Goal: Task Accomplishment & Management: Manage account settings

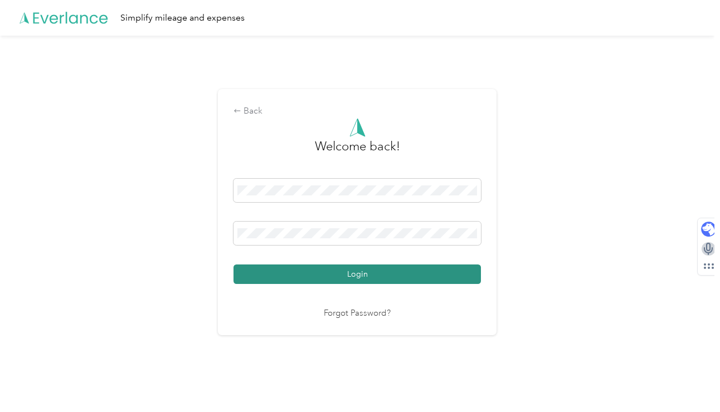
click at [366, 281] on button "Login" at bounding box center [356, 274] width 247 height 19
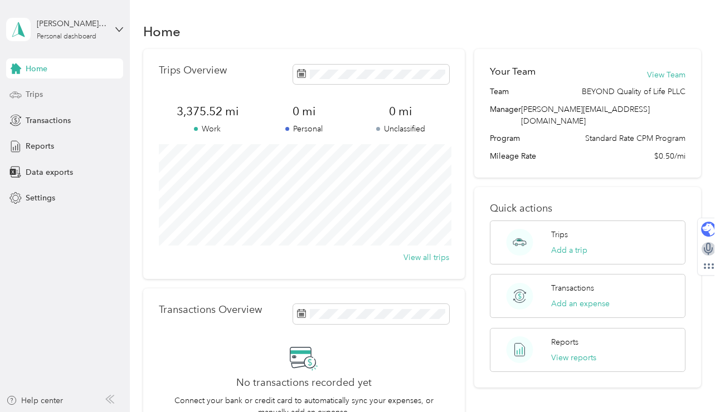
click at [75, 92] on div "Trips" at bounding box center [64, 95] width 117 height 20
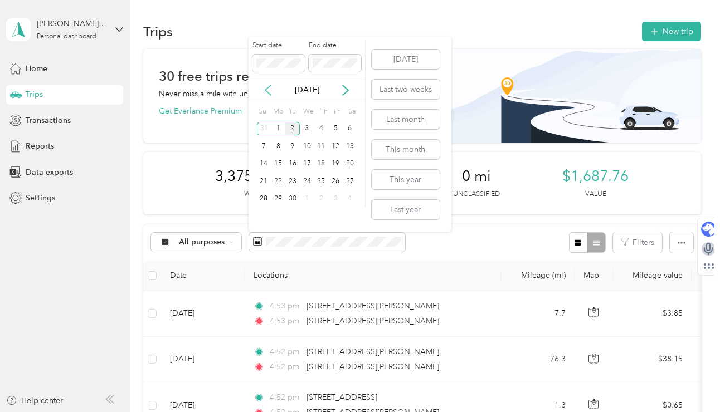
click at [270, 90] on icon at bounding box center [267, 90] width 11 height 11
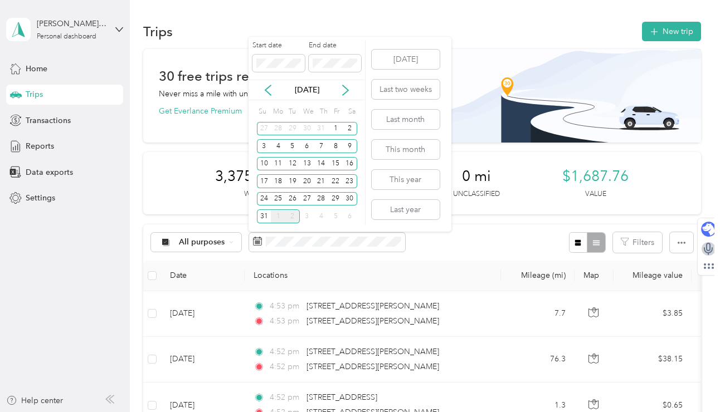
click at [280, 215] on div "1" at bounding box center [278, 216] width 14 height 14
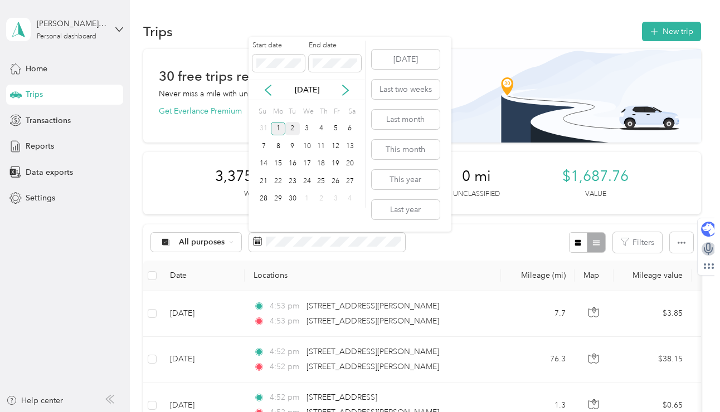
click at [278, 127] on div "1" at bounding box center [278, 129] width 14 height 14
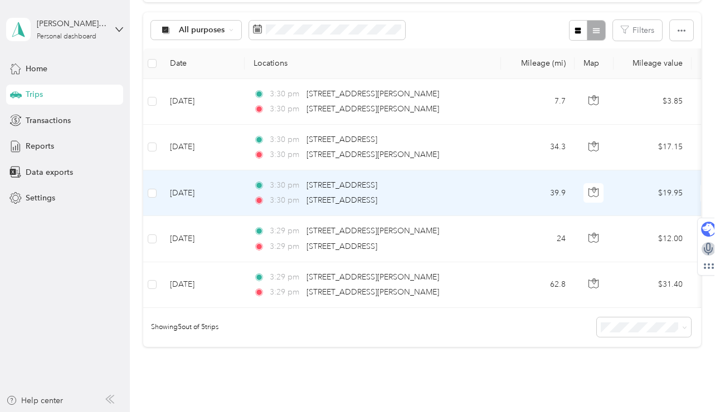
scroll to position [214, 0]
